Goal: Check status: Check status

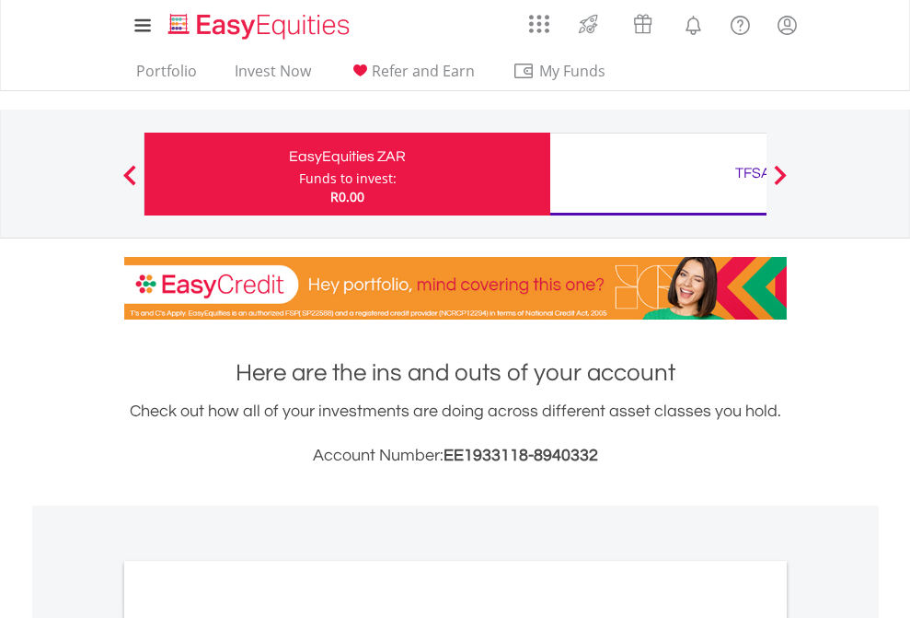
click at [299, 174] on div "Funds to invest:" at bounding box center [348, 178] width 98 height 18
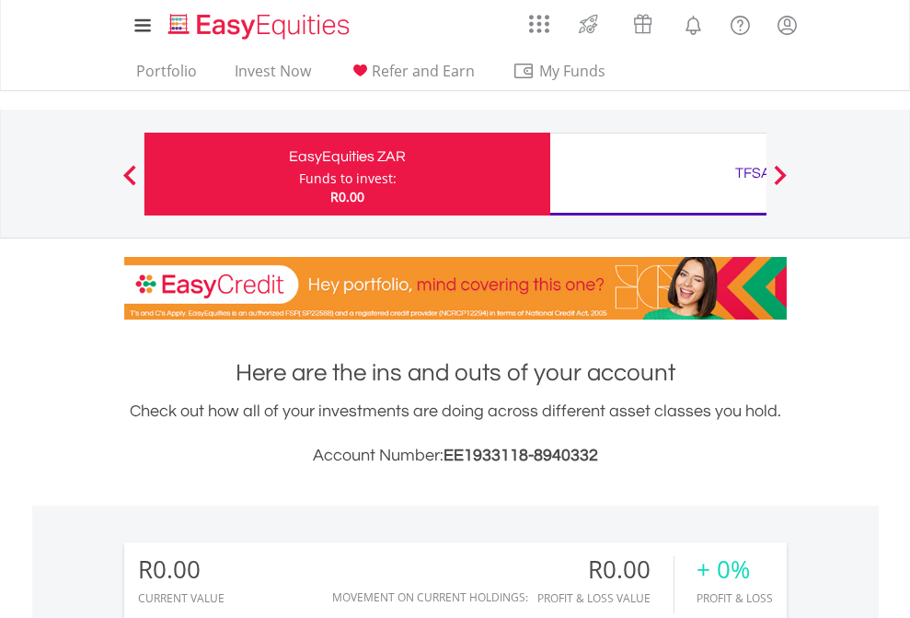
scroll to position [177, 289]
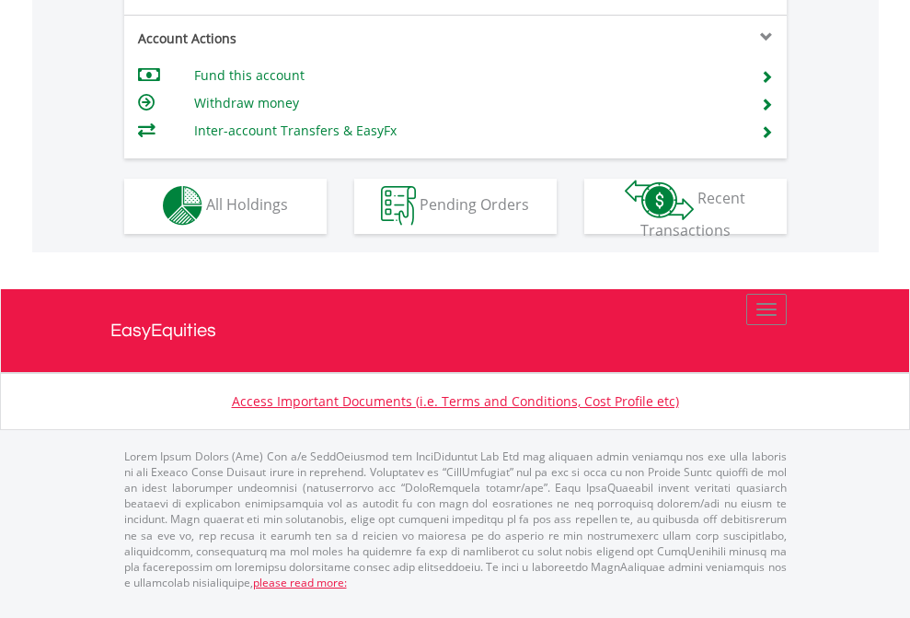
scroll to position [1721, 0]
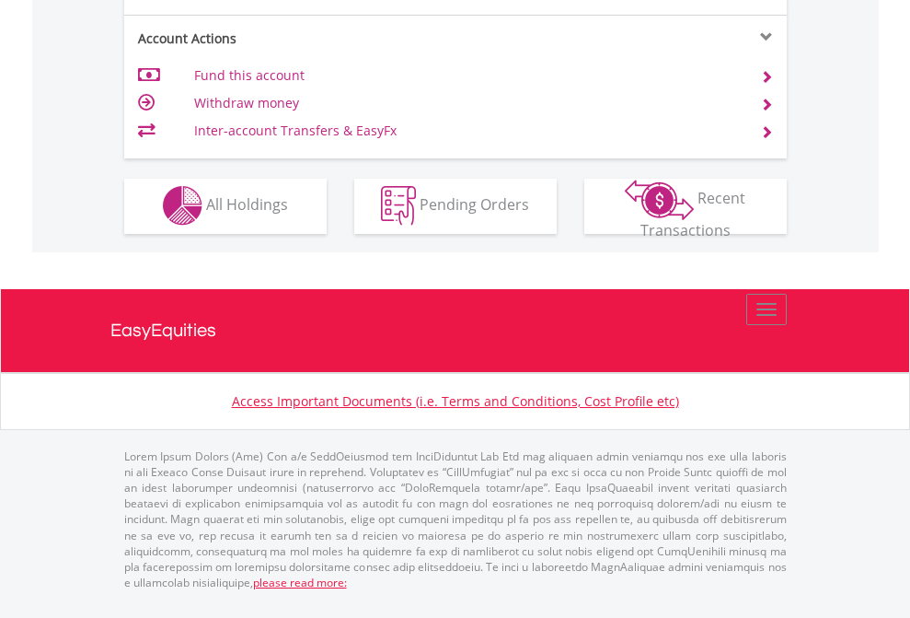
scroll to position [1721, 0]
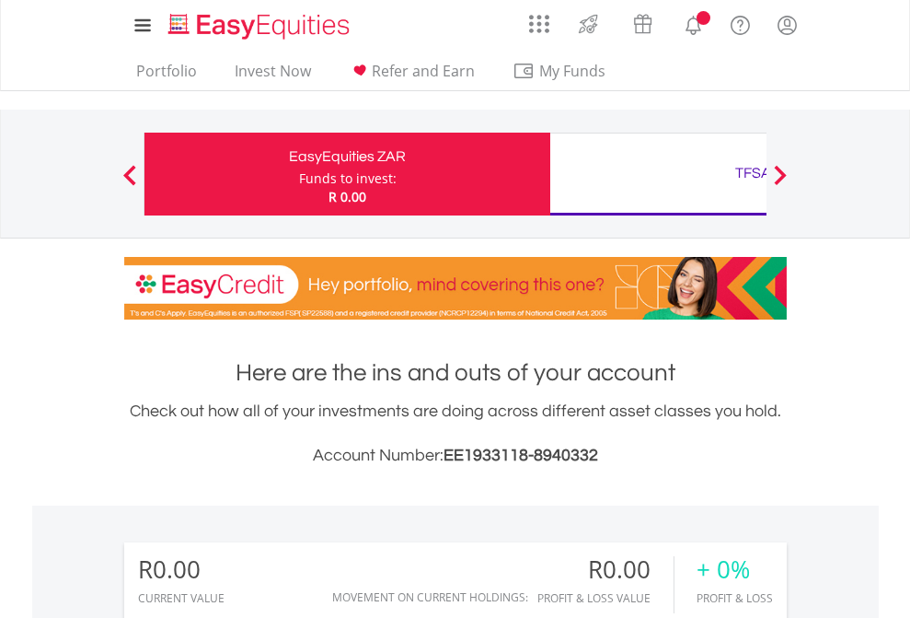
scroll to position [1368, 0]
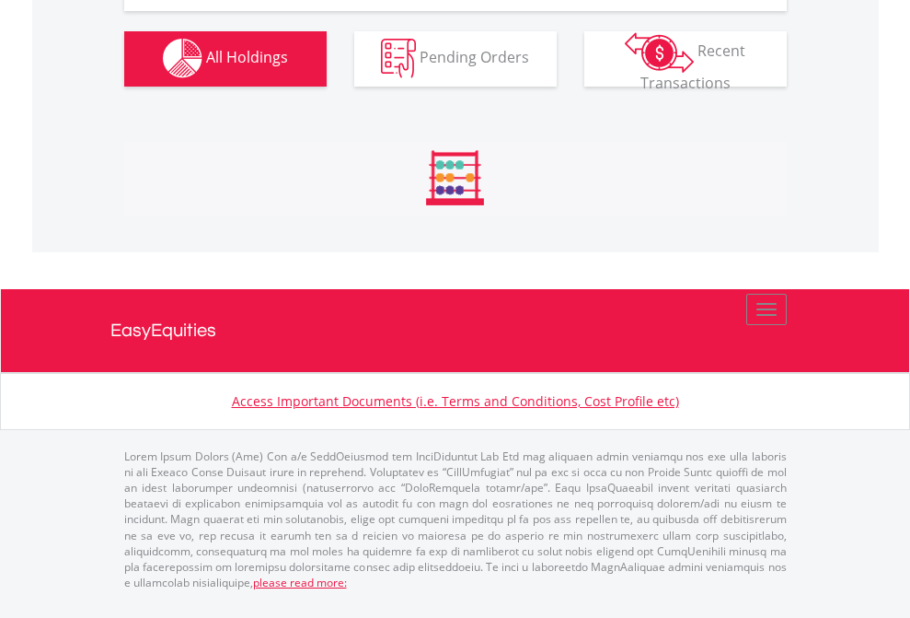
scroll to position [1822, 0]
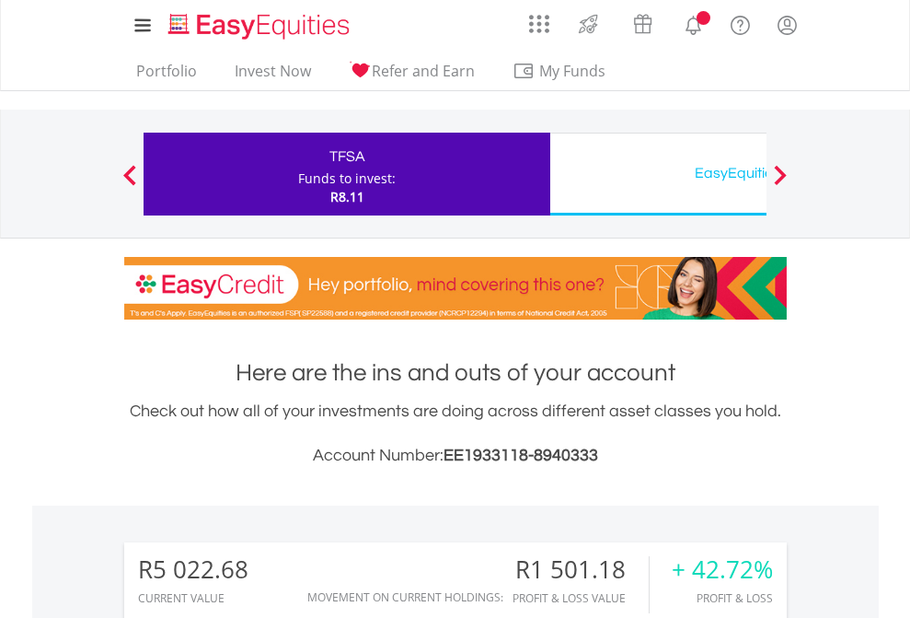
scroll to position [1374, 0]
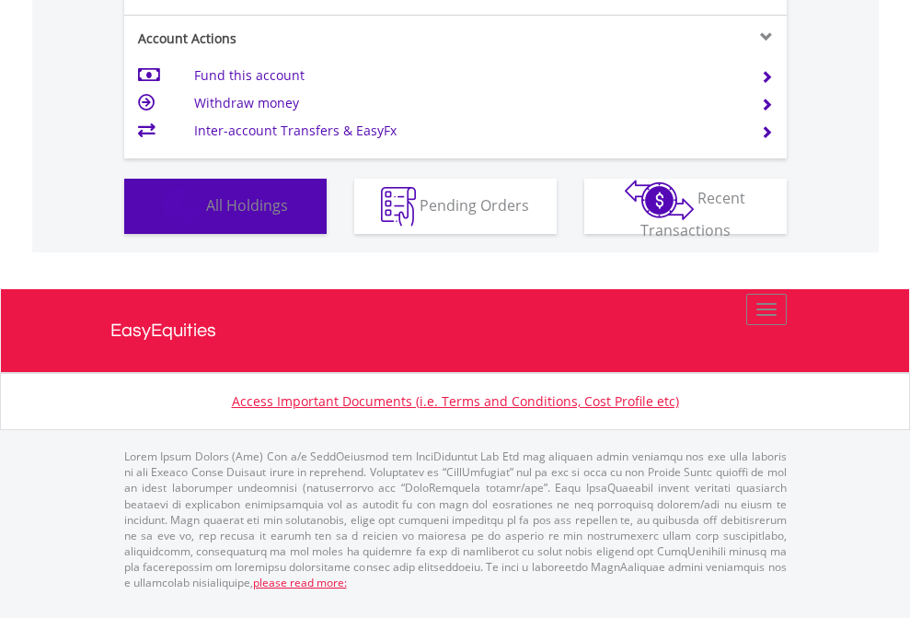
click at [206, 214] on span "All Holdings" at bounding box center [247, 204] width 82 height 20
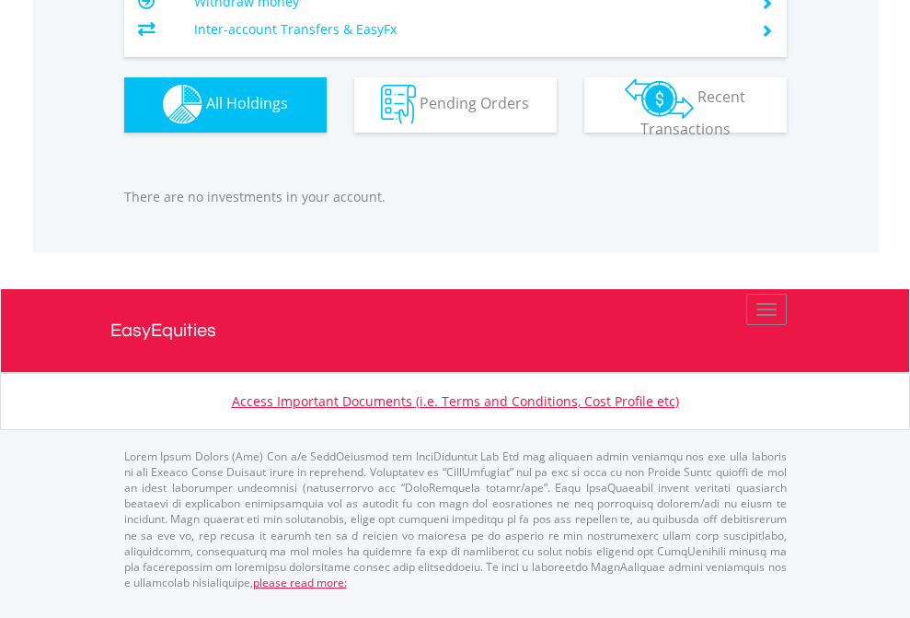
scroll to position [177, 289]
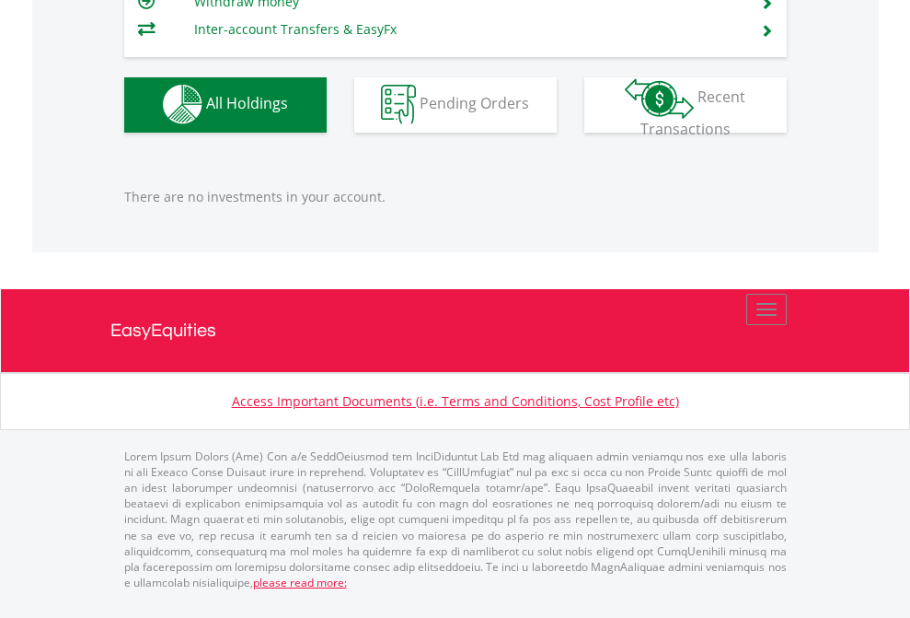
scroll to position [177, 289]
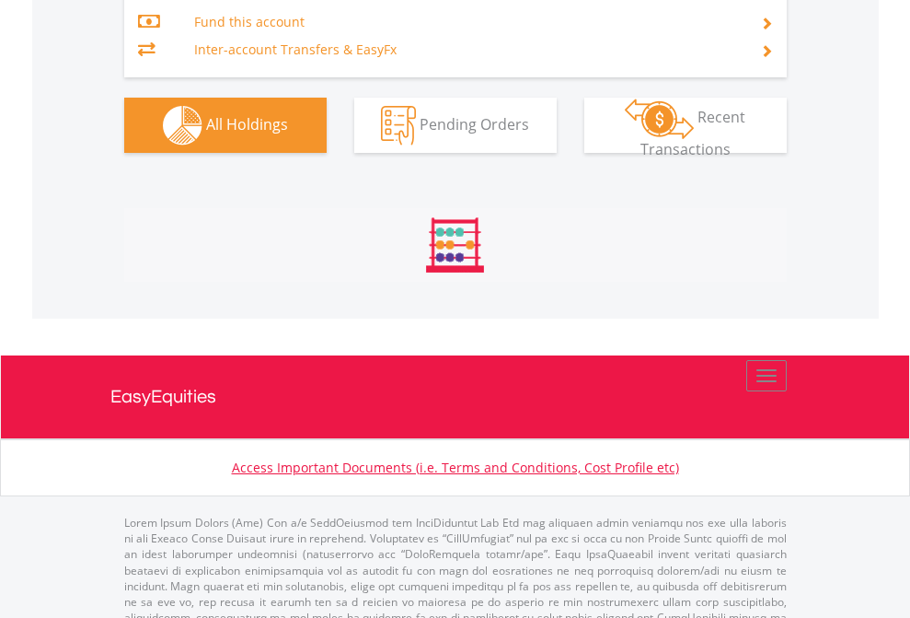
scroll to position [2265, 0]
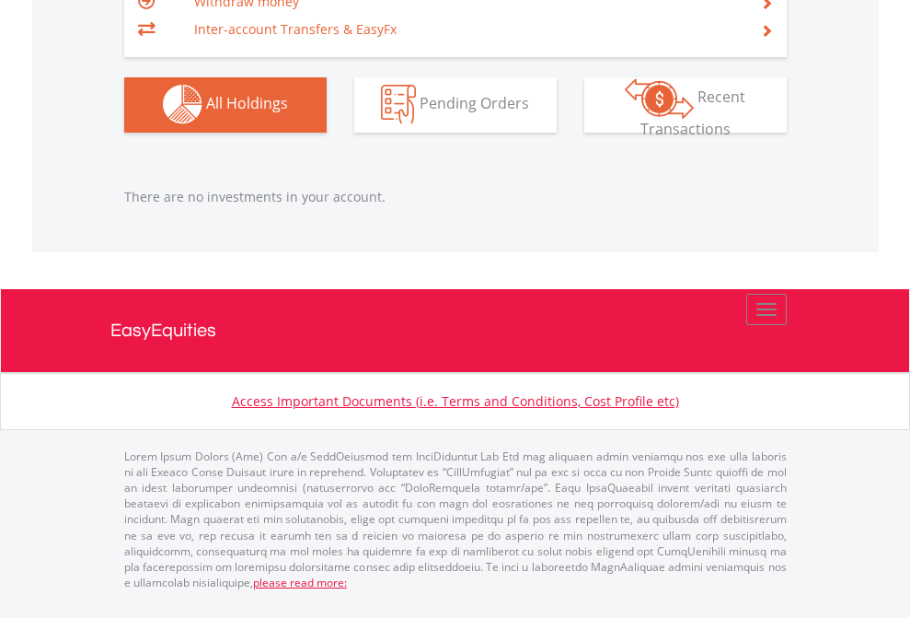
scroll to position [177, 289]
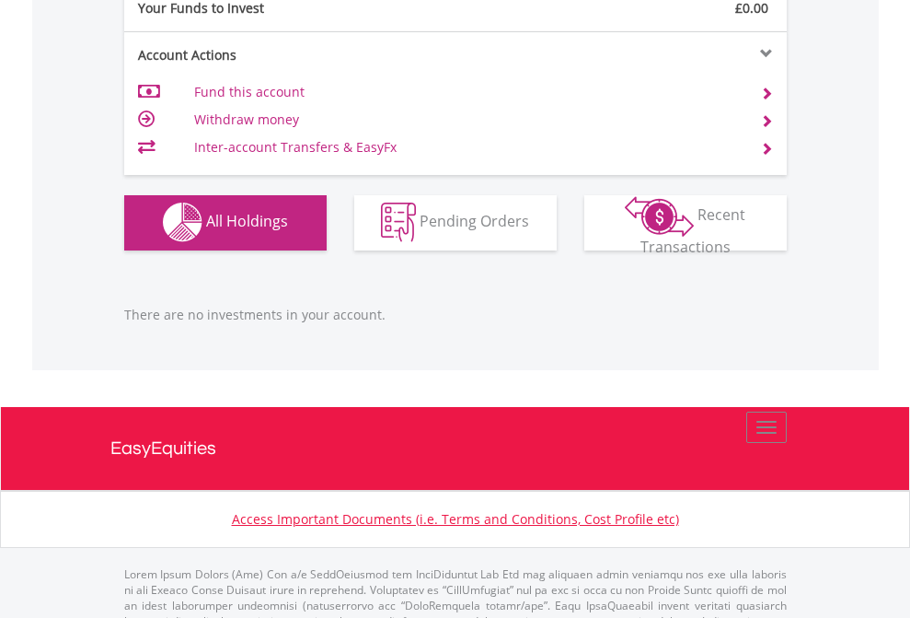
scroll to position [1822, 0]
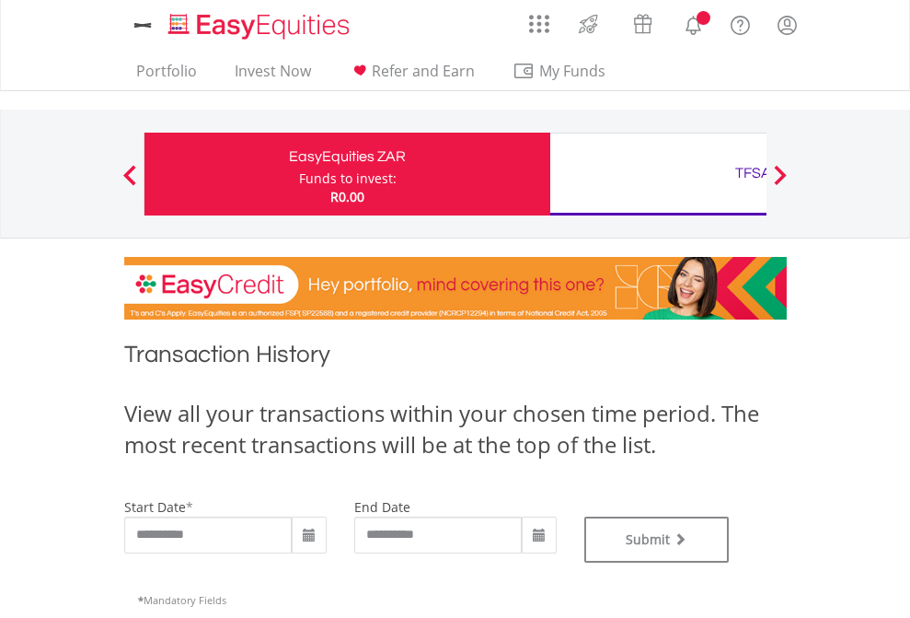
type input "**********"
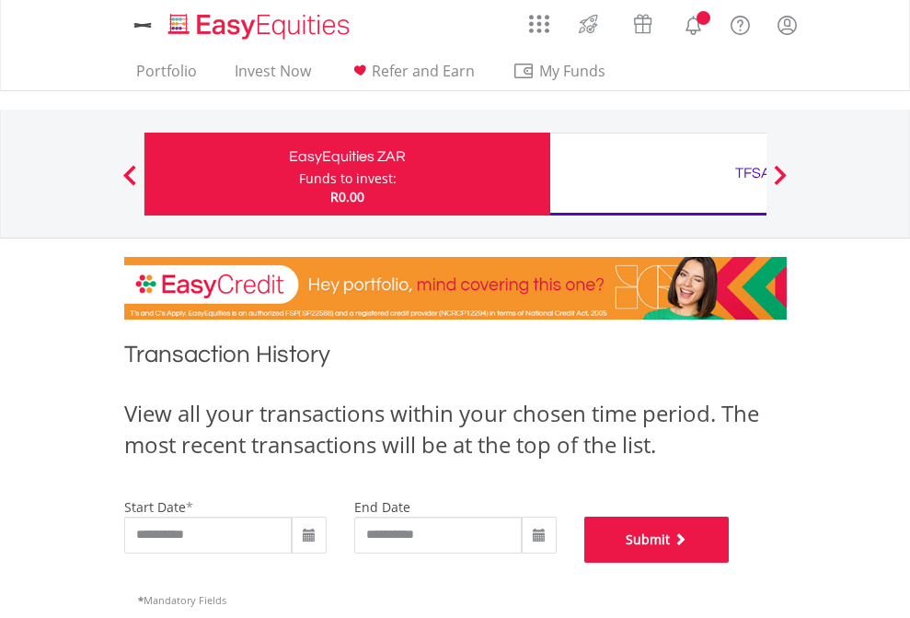
click at [730, 562] on button "Submit" at bounding box center [656, 539] width 145 height 46
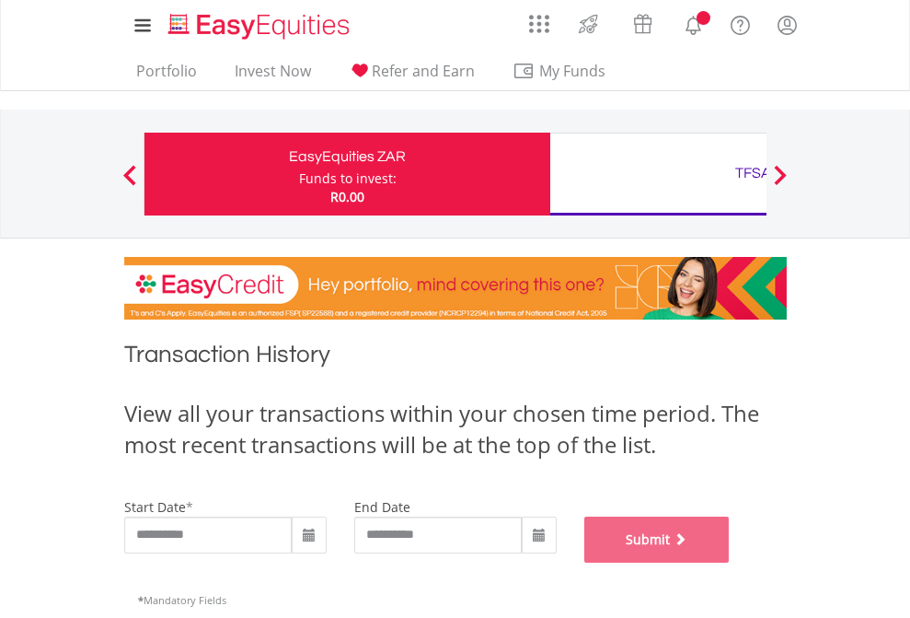
scroll to position [746, 0]
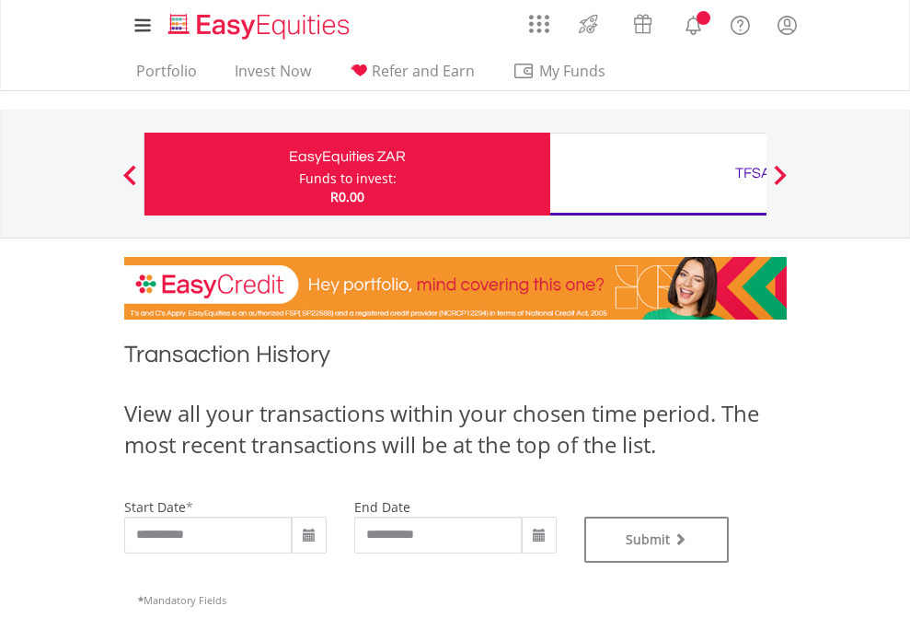
click at [658, 174] on div "TFSA" at bounding box center [753, 173] width 384 height 26
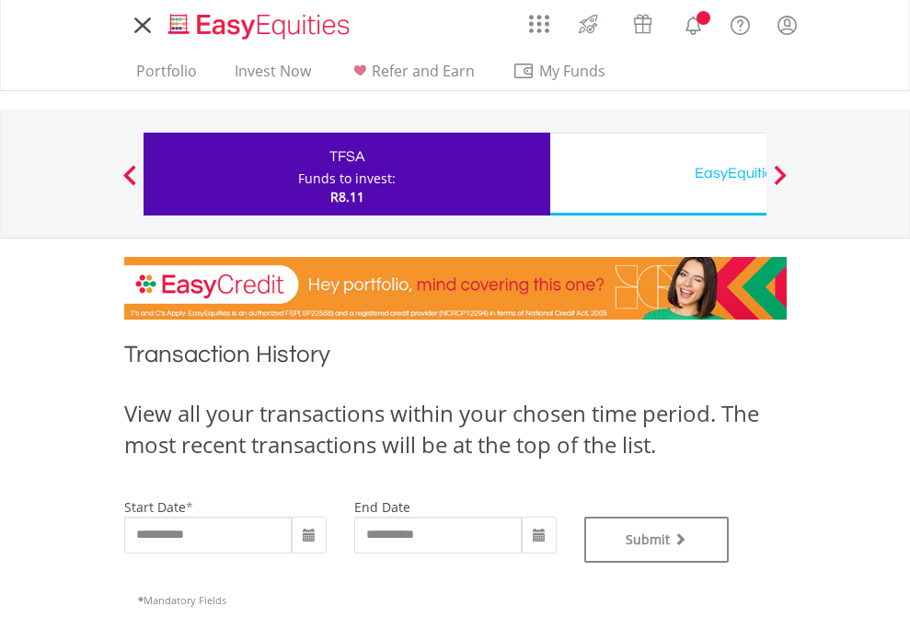
type input "**********"
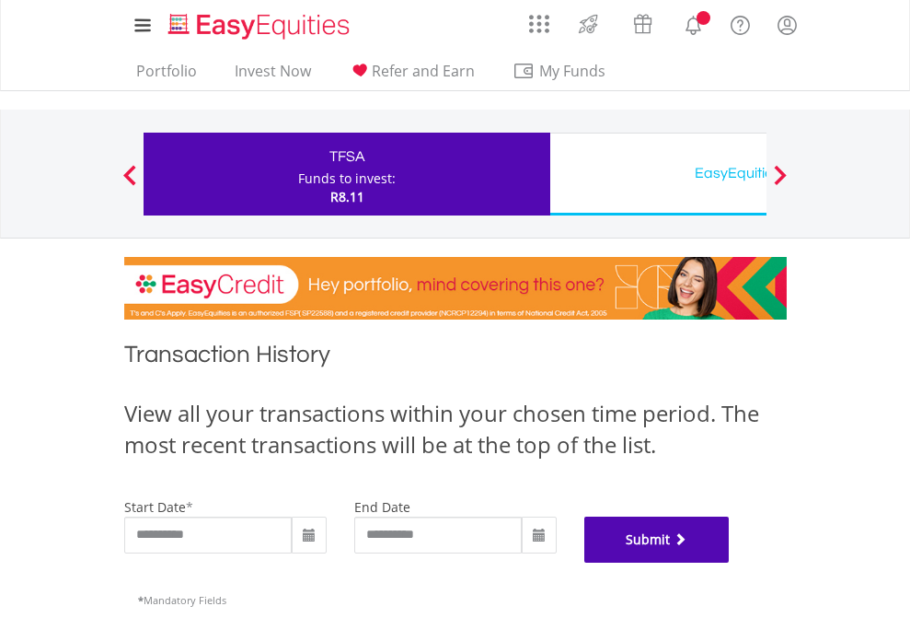
click at [730, 562] on button "Submit" at bounding box center [656, 539] width 145 height 46
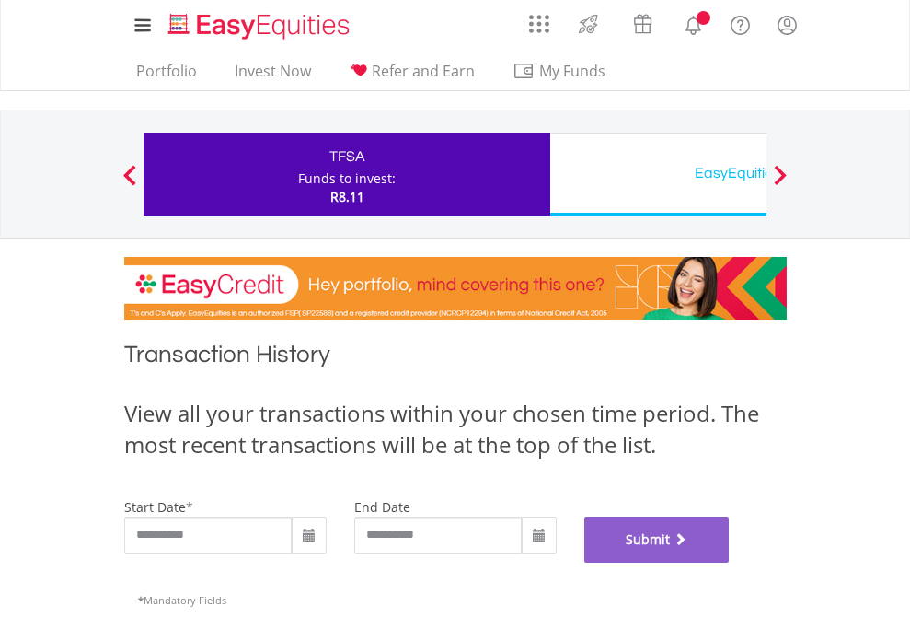
scroll to position [746, 0]
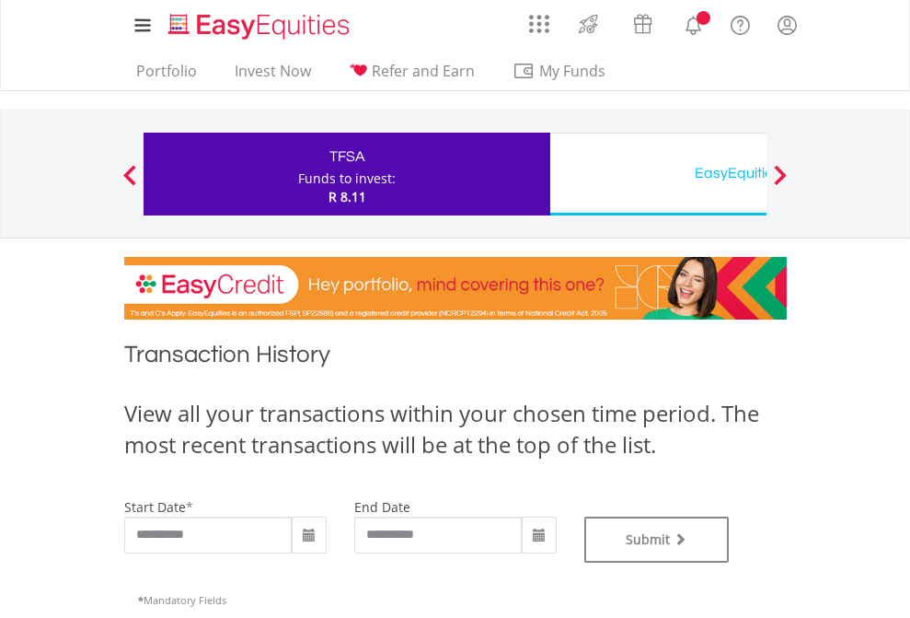
click at [658, 174] on div "EasyEquities USD" at bounding box center [753, 173] width 384 height 26
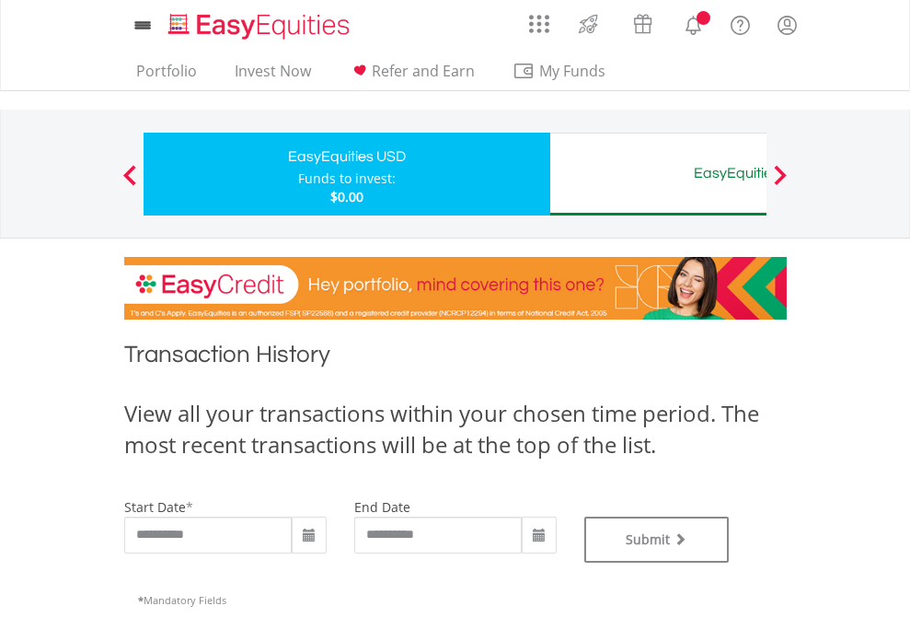
type input "**********"
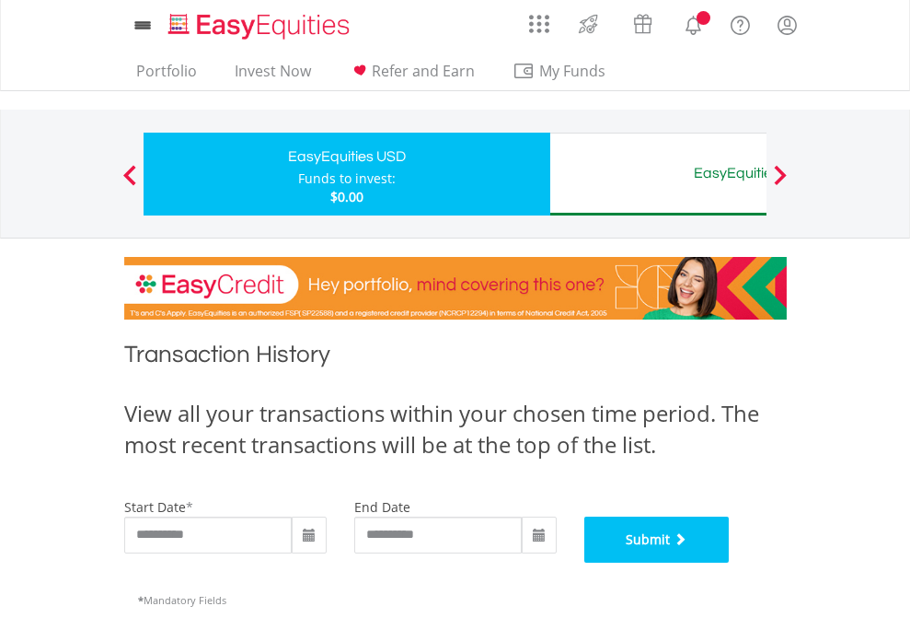
click at [730, 562] on button "Submit" at bounding box center [656, 539] width 145 height 46
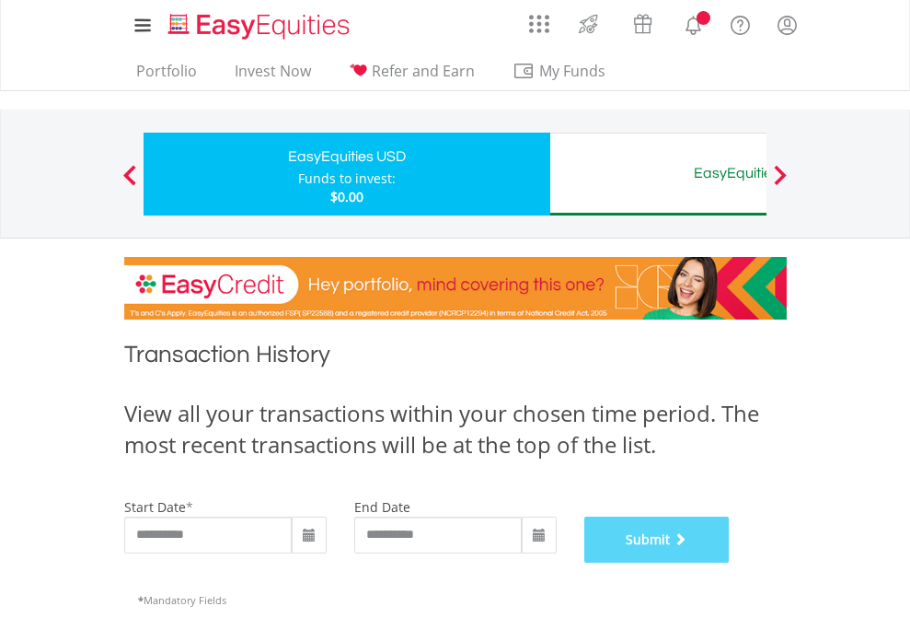
scroll to position [746, 0]
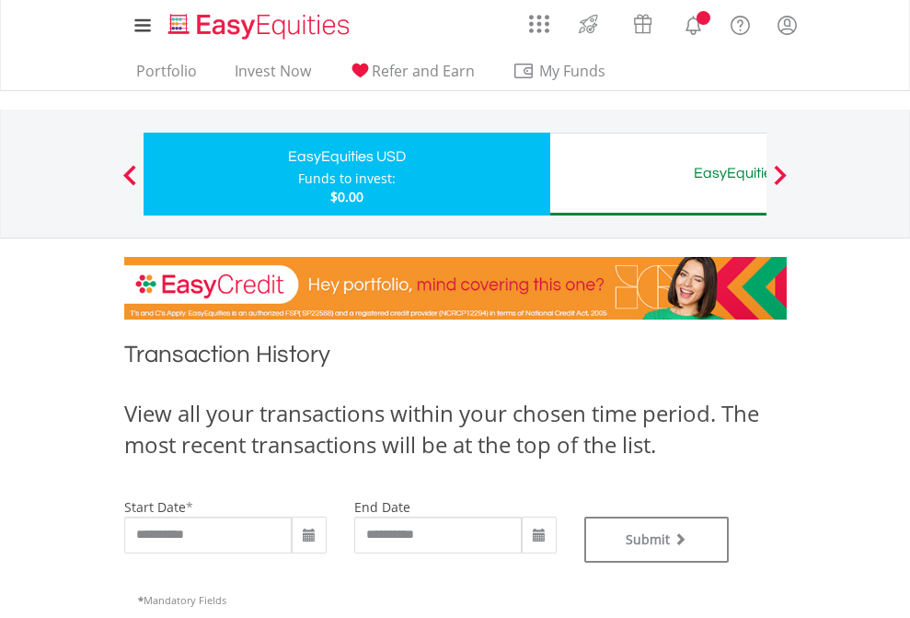
click at [658, 174] on div "EasyEquities AUD" at bounding box center [753, 173] width 384 height 26
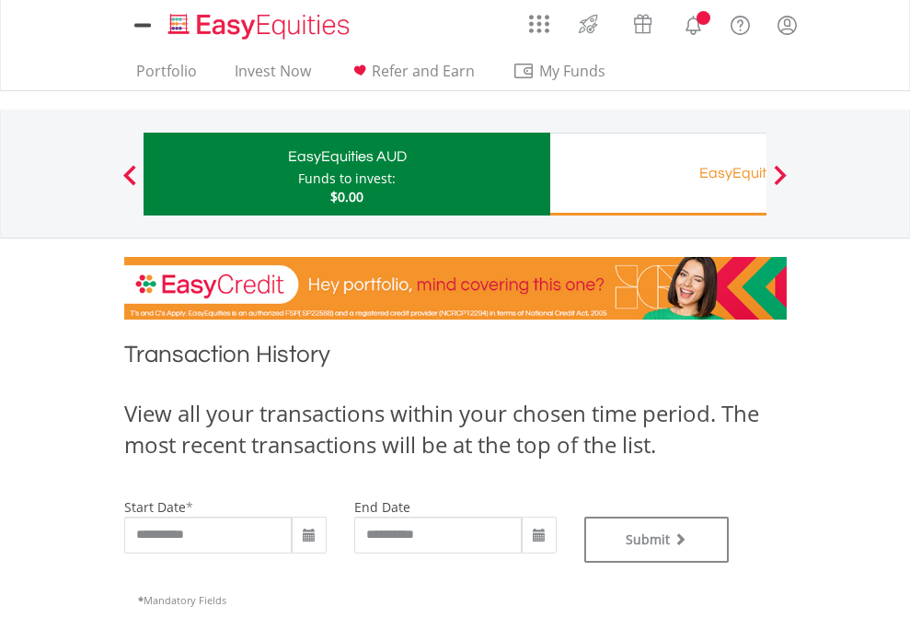
type input "**********"
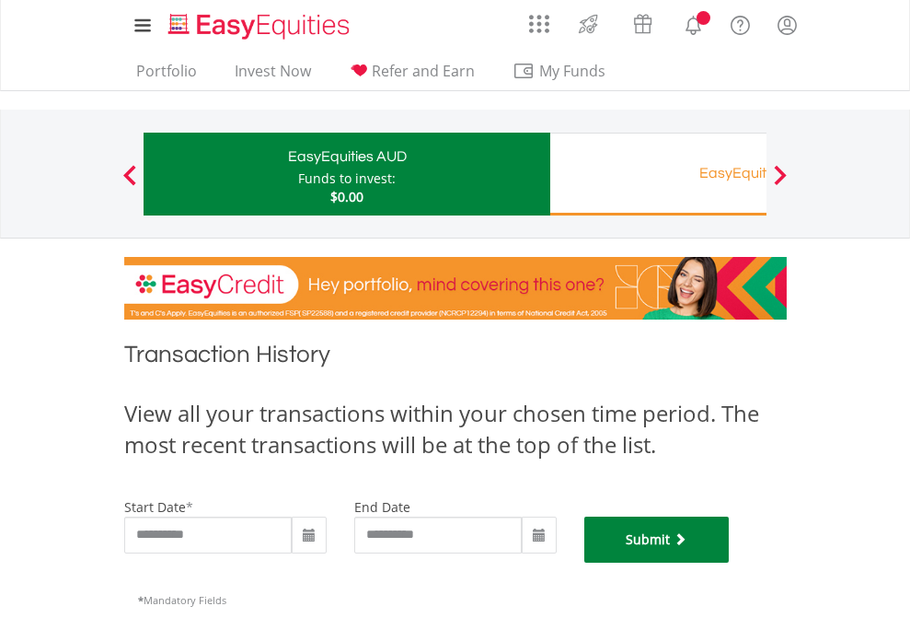
click at [730, 562] on button "Submit" at bounding box center [656, 539] width 145 height 46
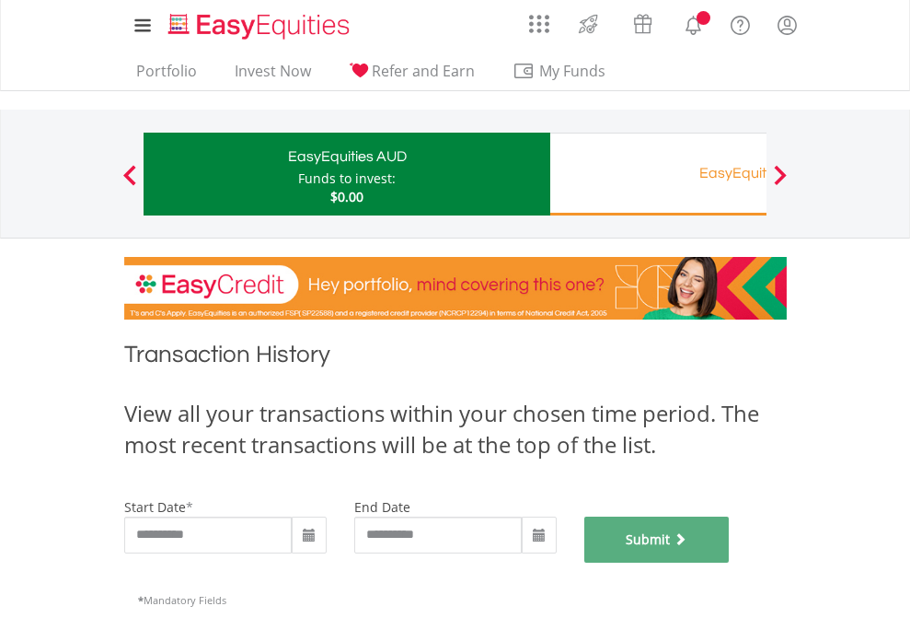
scroll to position [746, 0]
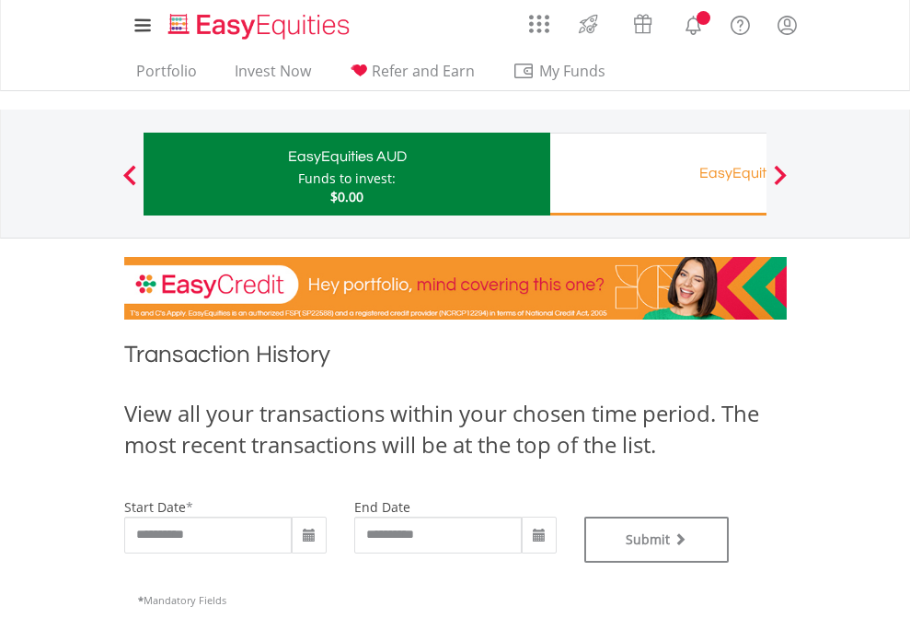
click at [658, 174] on div "EasyEquities RA" at bounding box center [753, 173] width 384 height 26
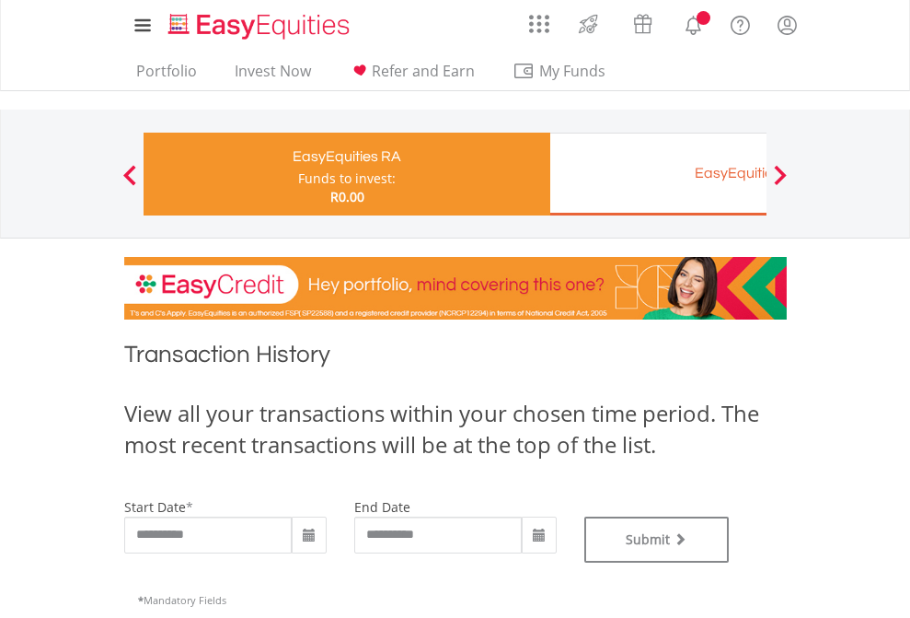
type input "**********"
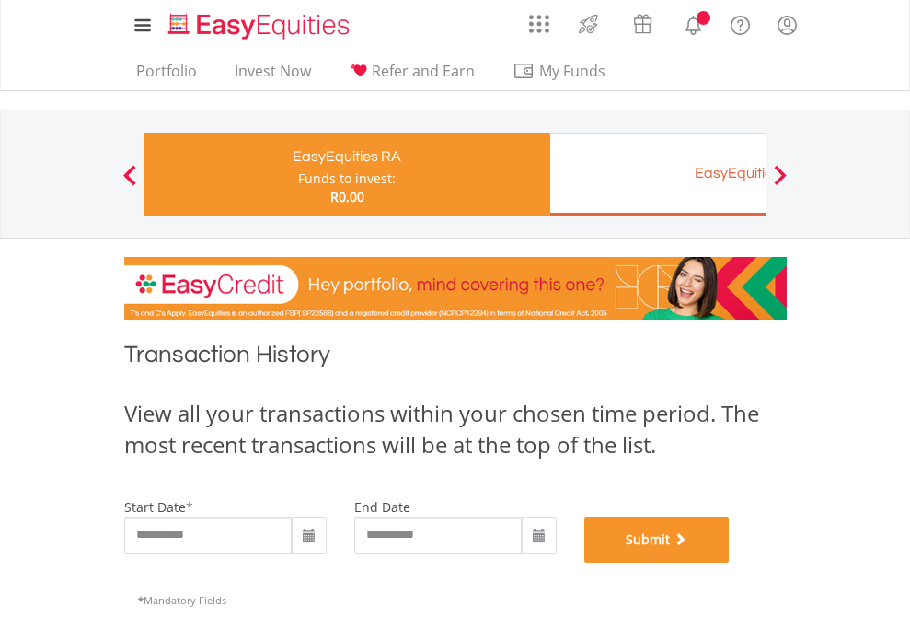
click at [730, 562] on button "Submit" at bounding box center [656, 539] width 145 height 46
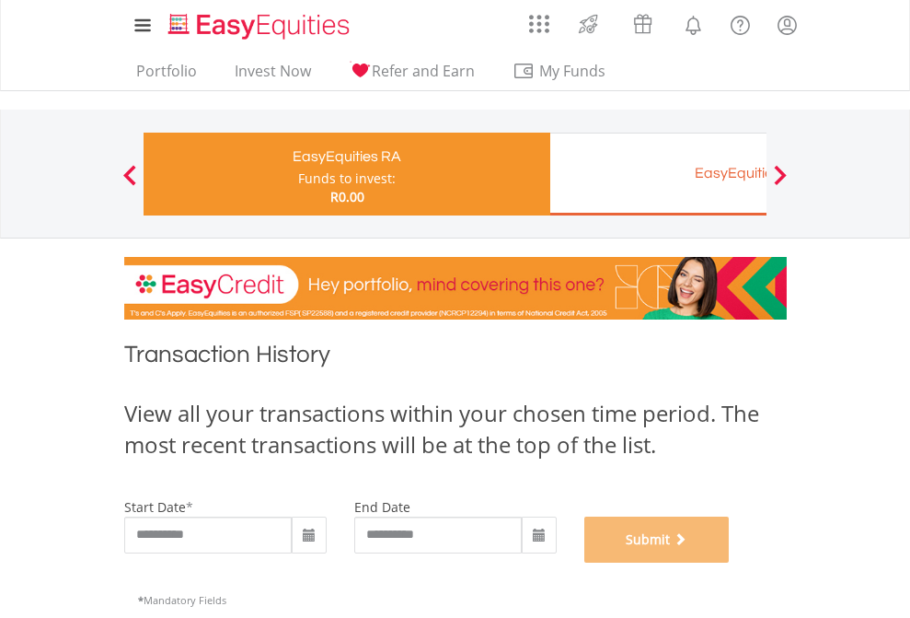
scroll to position [746, 0]
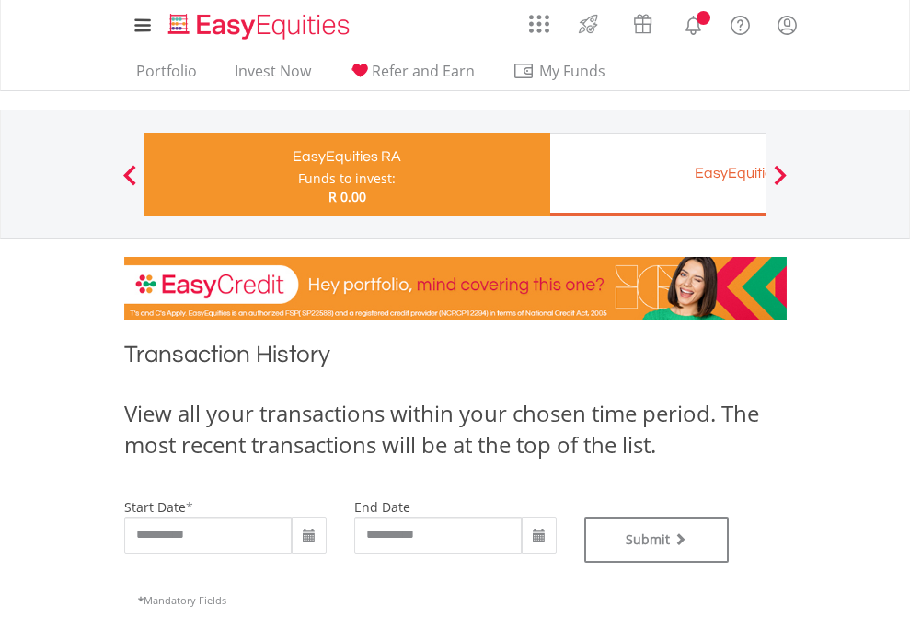
click at [658, 174] on div "EasyEquities EUR" at bounding box center [753, 173] width 384 height 26
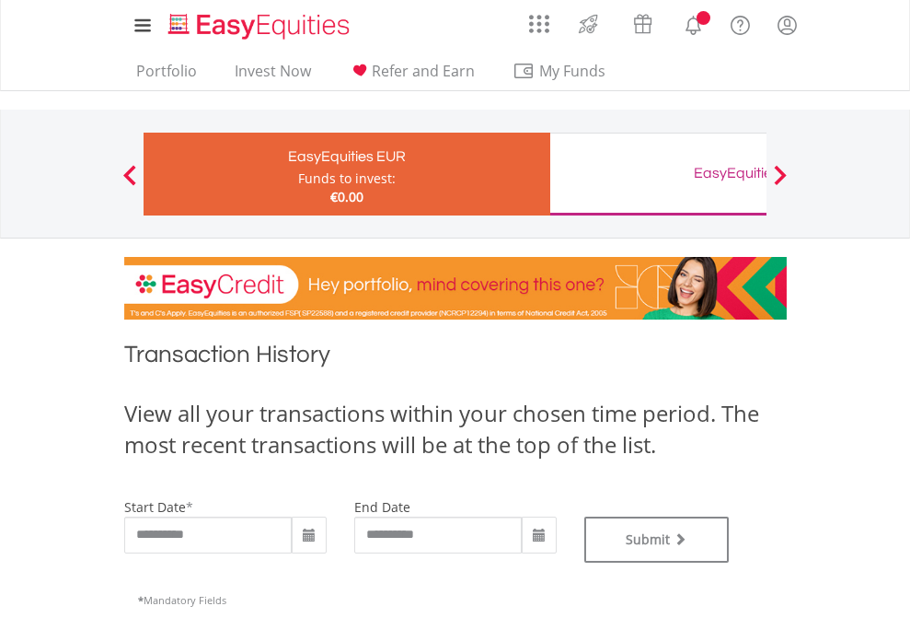
type input "**********"
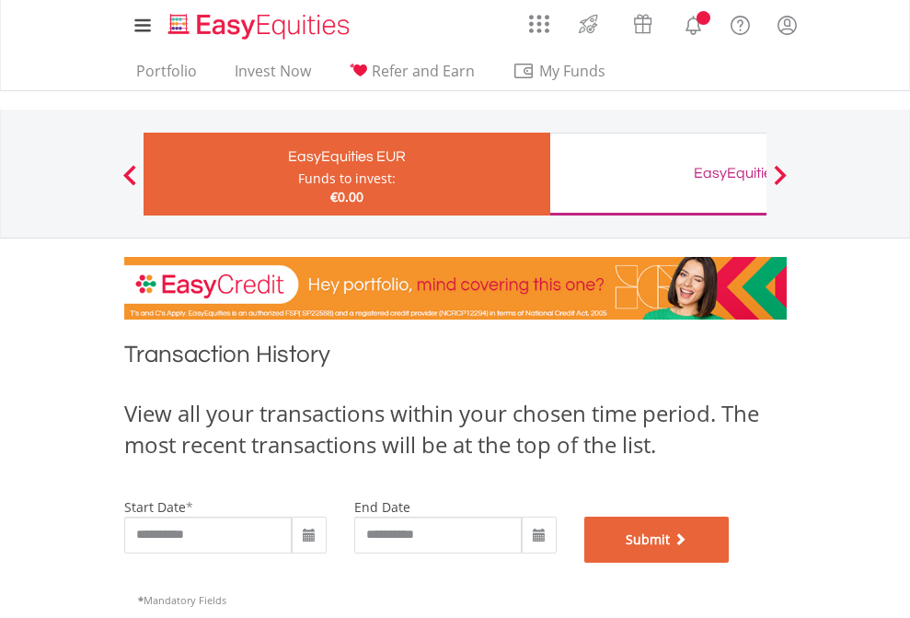
click at [730, 562] on button "Submit" at bounding box center [656, 539] width 145 height 46
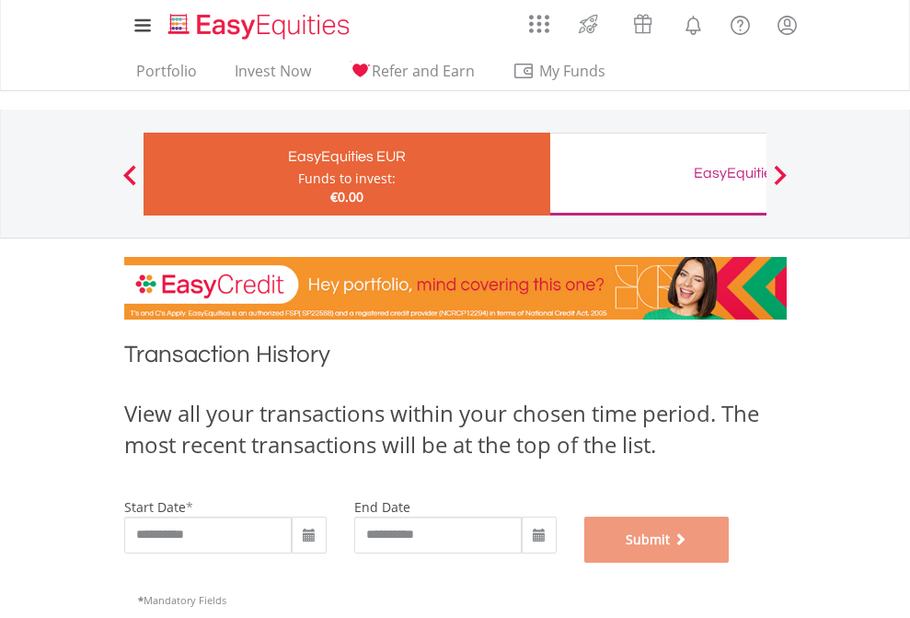
scroll to position [746, 0]
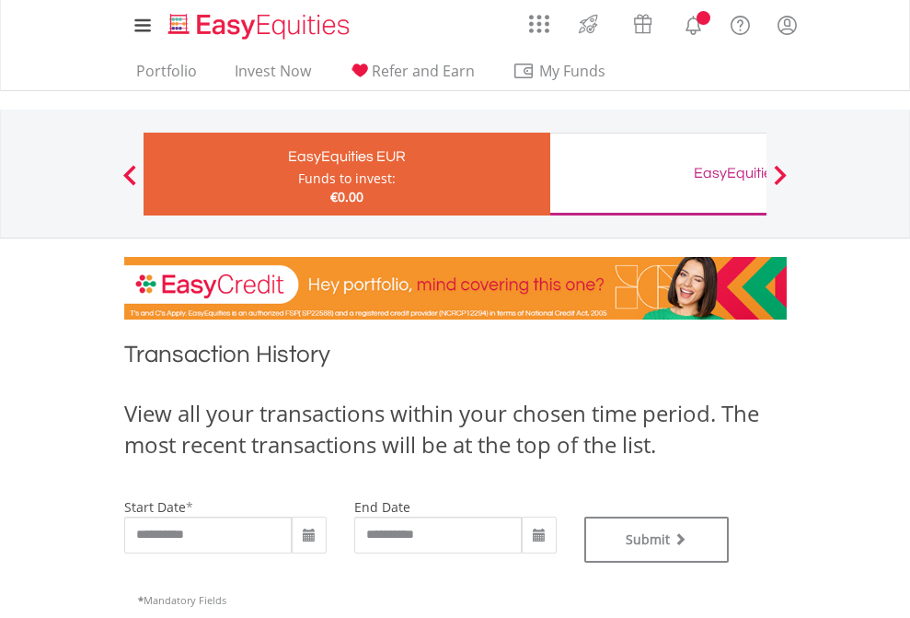
click at [658, 174] on div "EasyEquities GBP" at bounding box center [753, 173] width 384 height 26
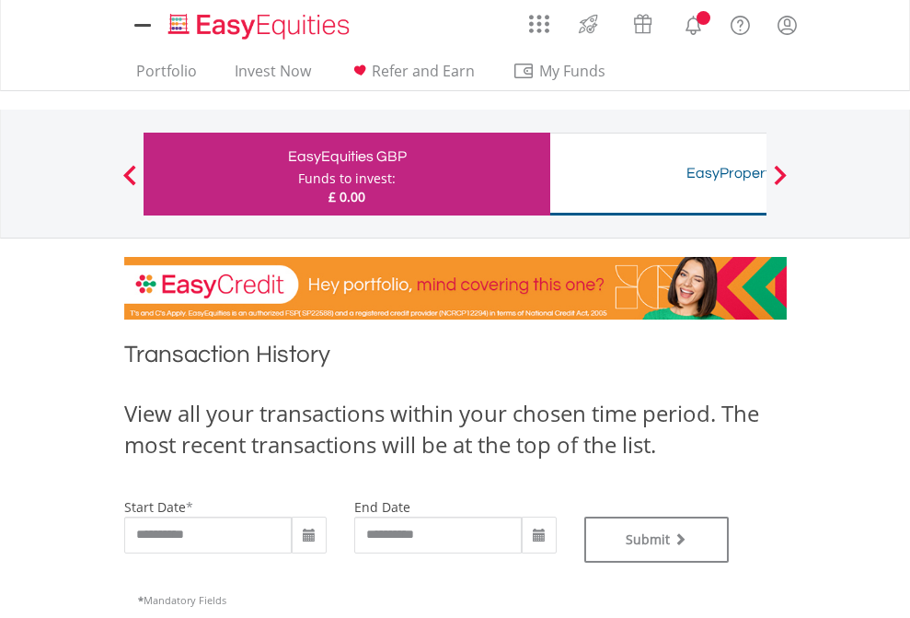
type input "**********"
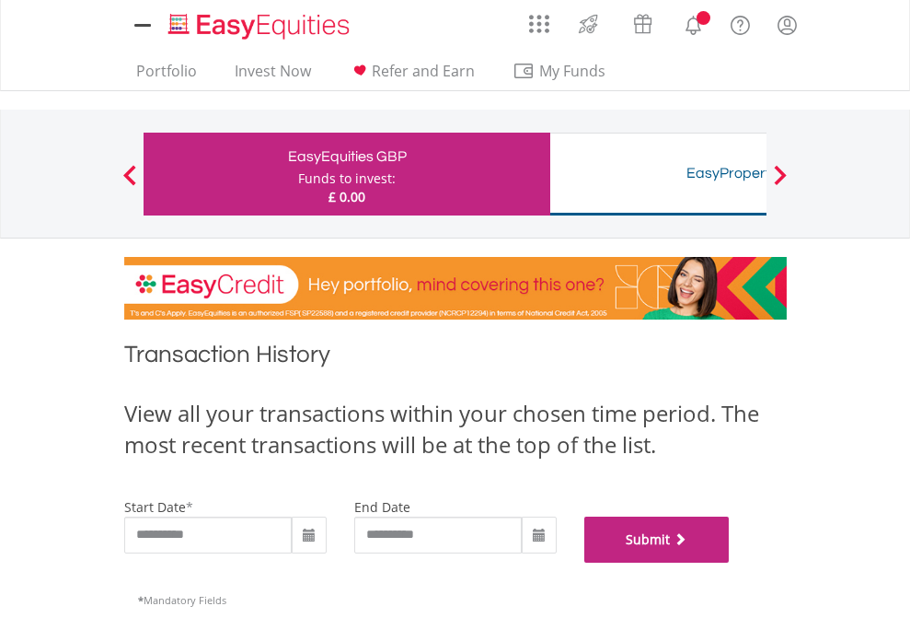
click at [730, 562] on button "Submit" at bounding box center [656, 539] width 145 height 46
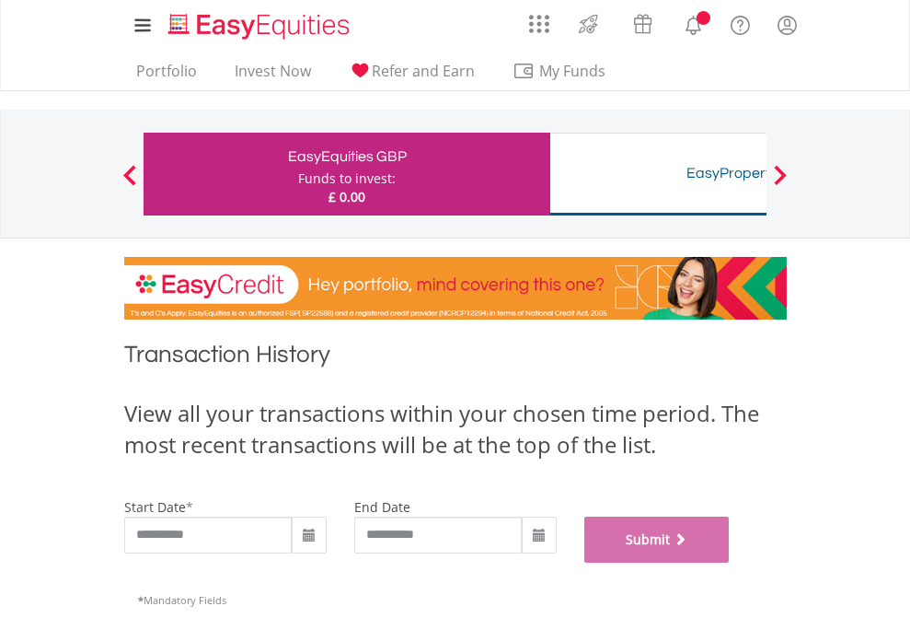
scroll to position [746, 0]
